Goal: Task Accomplishment & Management: Use online tool/utility

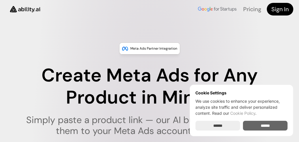
click at [260, 126] on input "******" at bounding box center [265, 126] width 45 height 10
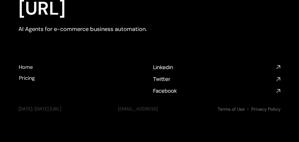
scroll to position [1141, 0]
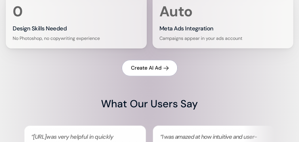
click at [143, 72] on h4 "Create AI Ad" at bounding box center [146, 68] width 30 height 7
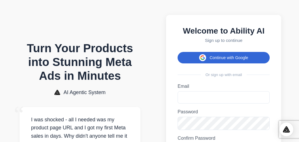
click at [246, 61] on button "Continue with Google" at bounding box center [223, 57] width 92 height 11
